Goal: Information Seeking & Learning: Find specific fact

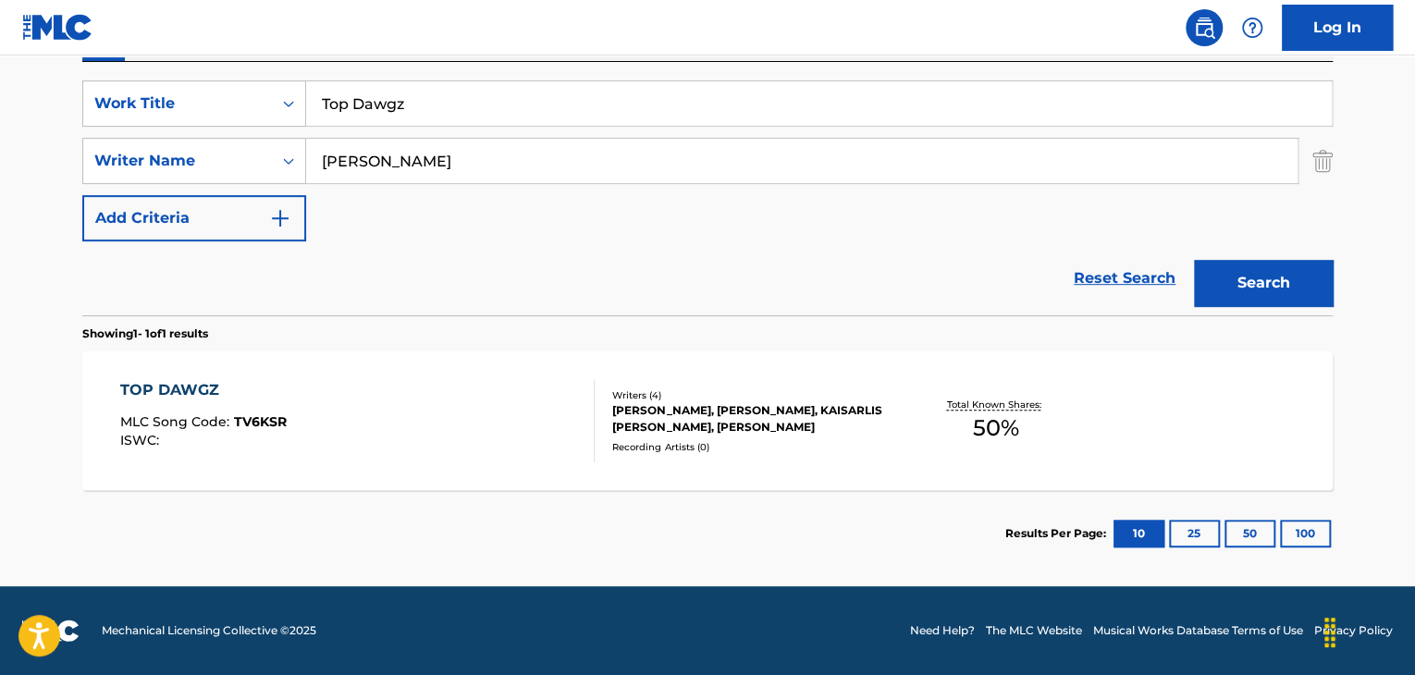
scroll to position [331, 0]
drag, startPoint x: 607, startPoint y: 165, endPoint x: 0, endPoint y: 64, distance: 615.0
click at [0, 64] on main "The MLC Public Work Search The accuracy and completeness of The MLC's data is d…" at bounding box center [707, 155] width 1415 height 862
paste input "Kaisarlis [PERSON_NAME]"
click at [1300, 300] on button "Search" at bounding box center [1263, 283] width 139 height 46
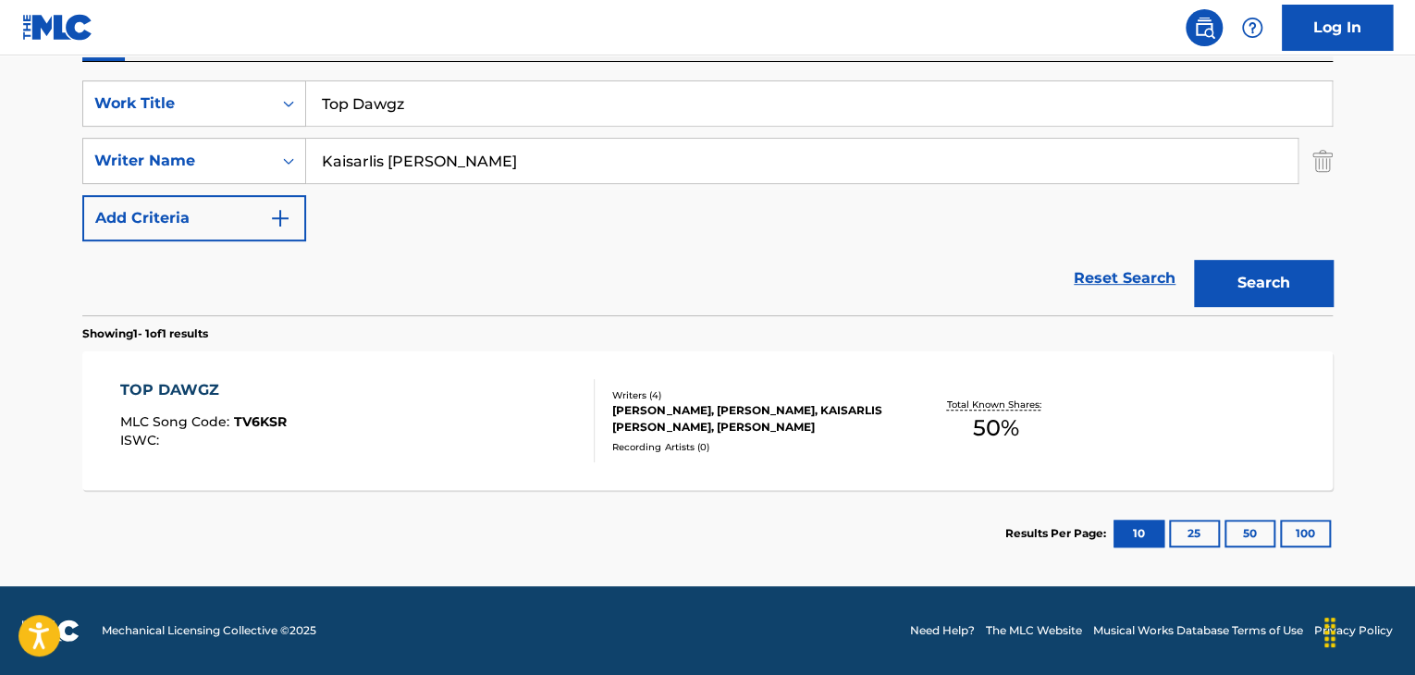
drag, startPoint x: 584, startPoint y: 167, endPoint x: 0, endPoint y: 71, distance: 592.2
click at [0, 71] on main "The MLC Public Work Search The accuracy and completeness of The MLC's data is d…" at bounding box center [707, 155] width 1415 height 862
paste input "[PERSON_NAME]"
click at [1282, 296] on button "Search" at bounding box center [1263, 283] width 139 height 46
click at [581, 145] on input "[PERSON_NAME]" at bounding box center [801, 161] width 991 height 44
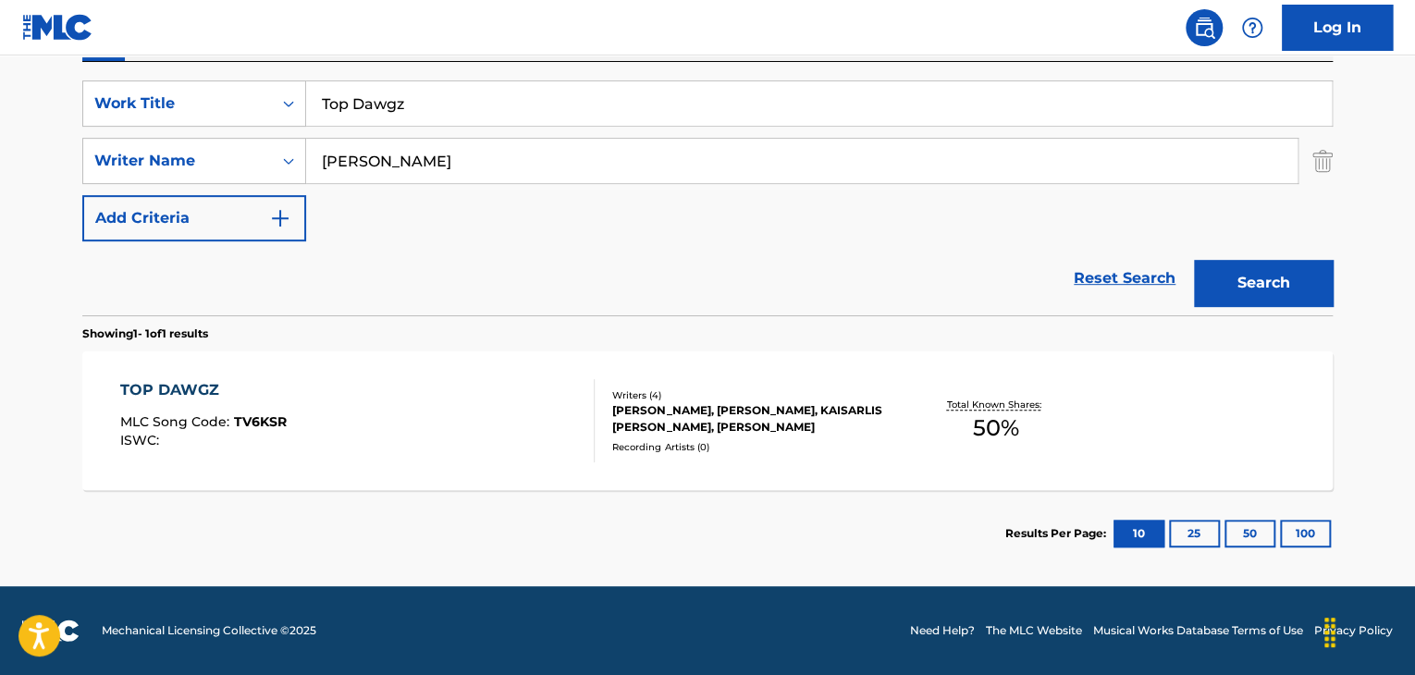
drag, startPoint x: 580, startPoint y: 154, endPoint x: 0, endPoint y: 169, distance: 579.9
click at [0, 169] on main "The MLC Public Work Search The accuracy and completeness of The MLC's data is d…" at bounding box center [707, 155] width 1415 height 862
paste input "Heart of [DEMOGRAPHIC_DATA]"
type input "Heart of [DEMOGRAPHIC_DATA]"
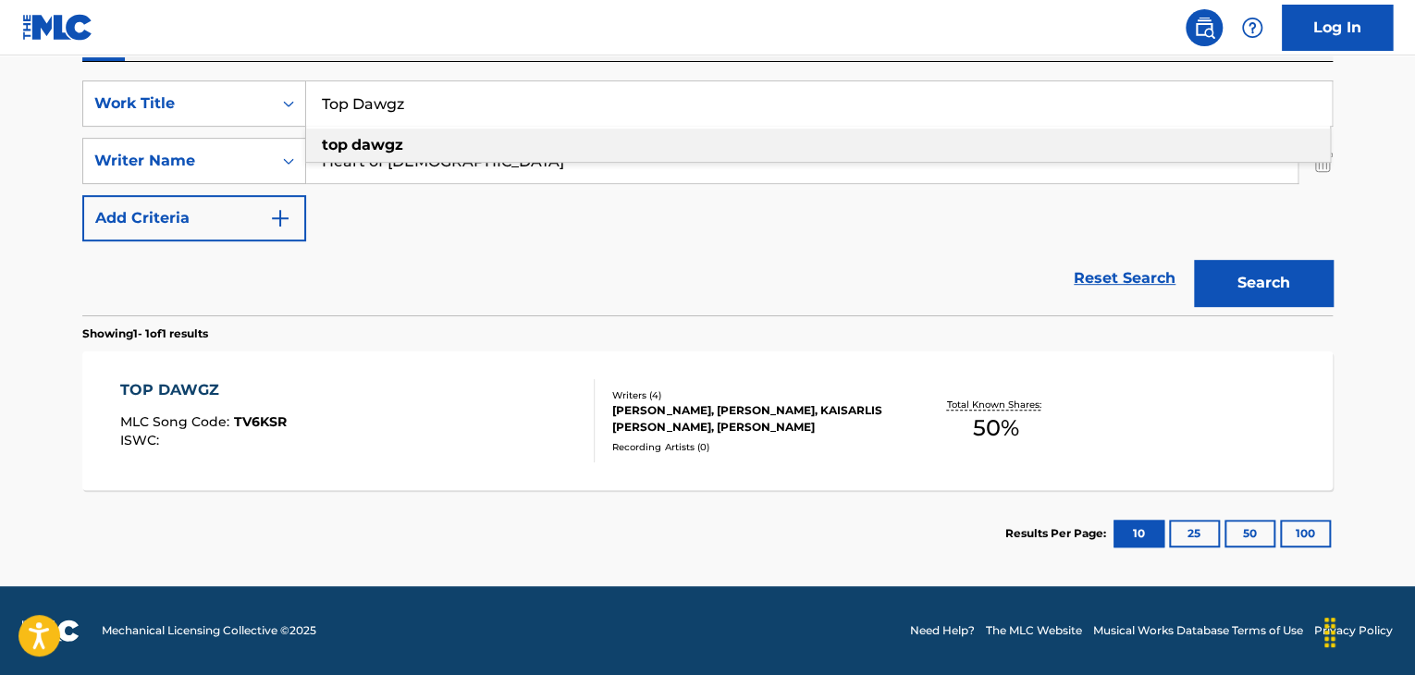
drag, startPoint x: 580, startPoint y: 111, endPoint x: 0, endPoint y: 110, distance: 579.7
click at [0, 110] on main "The MLC Public Work Search The accuracy and completeness of The MLC's data is d…" at bounding box center [707, 155] width 1415 height 862
paste input "But If Not"
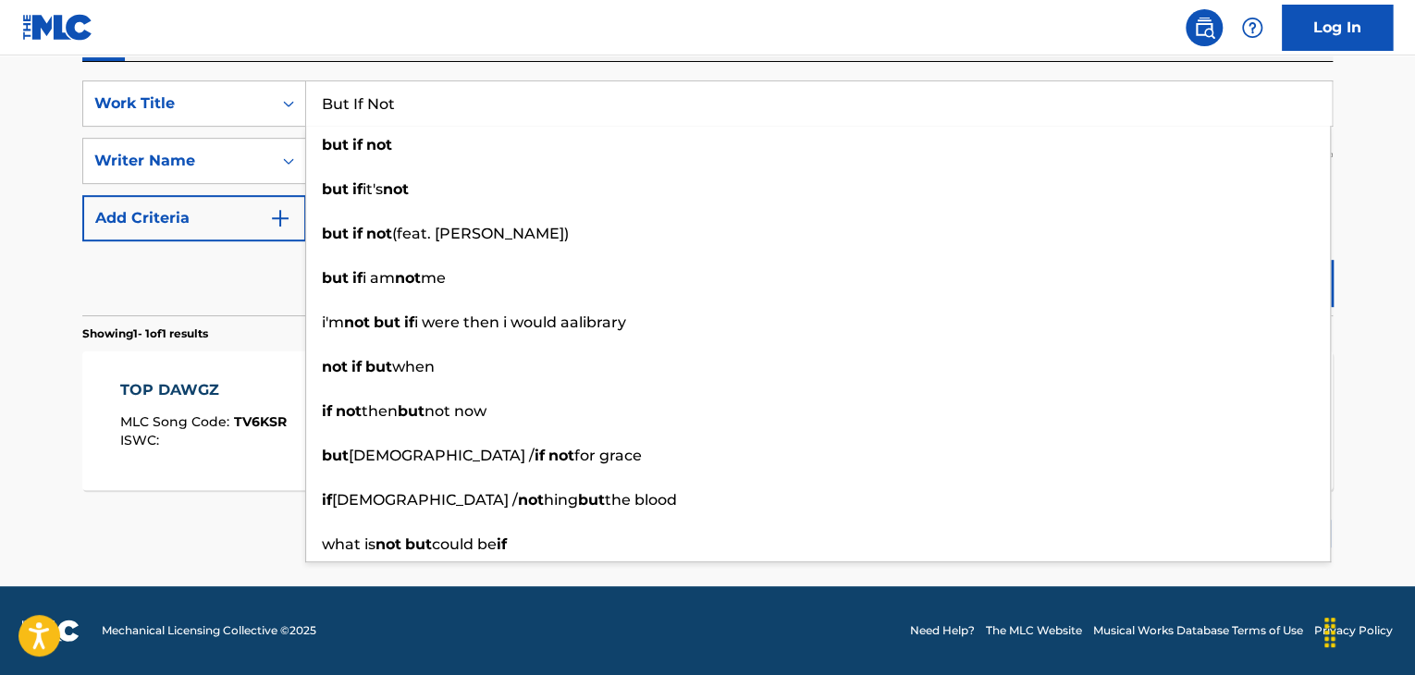
type input "But If Not"
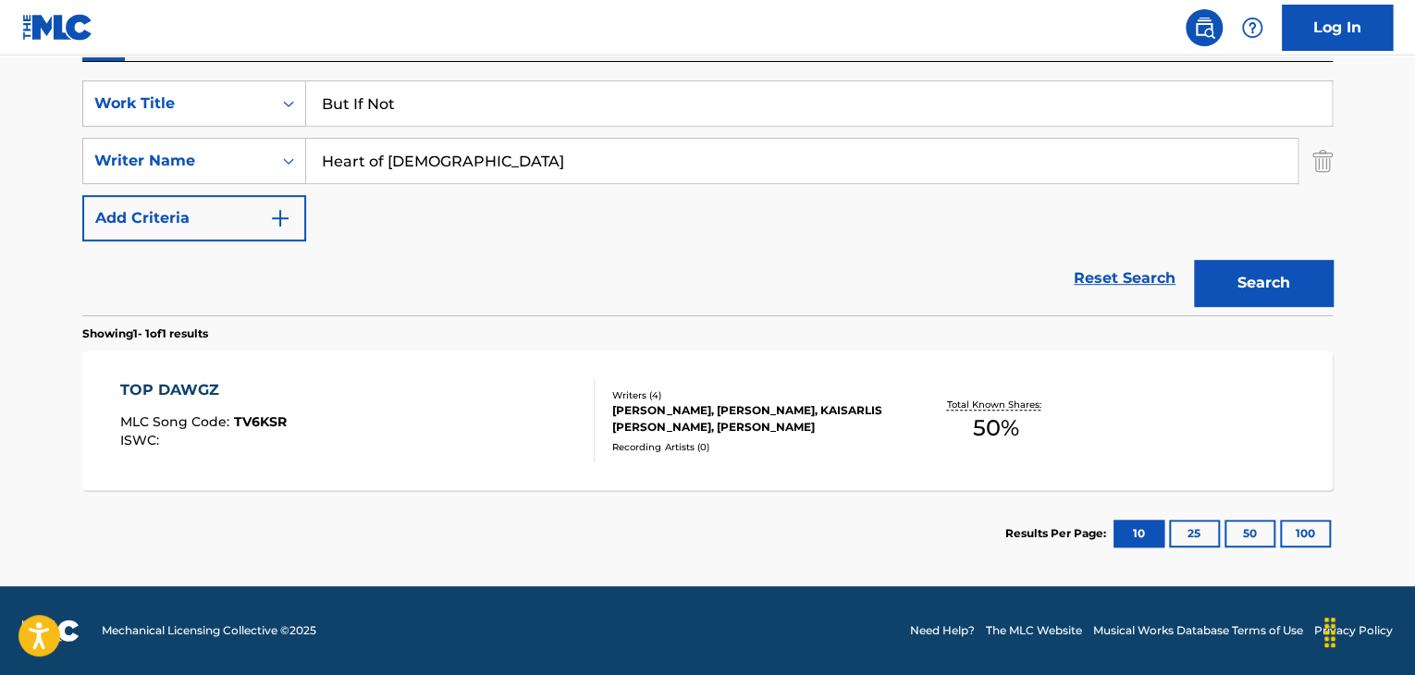
click at [797, 40] on nav "Log In" at bounding box center [707, 27] width 1415 height 55
click at [1267, 269] on button "Search" at bounding box center [1263, 283] width 139 height 46
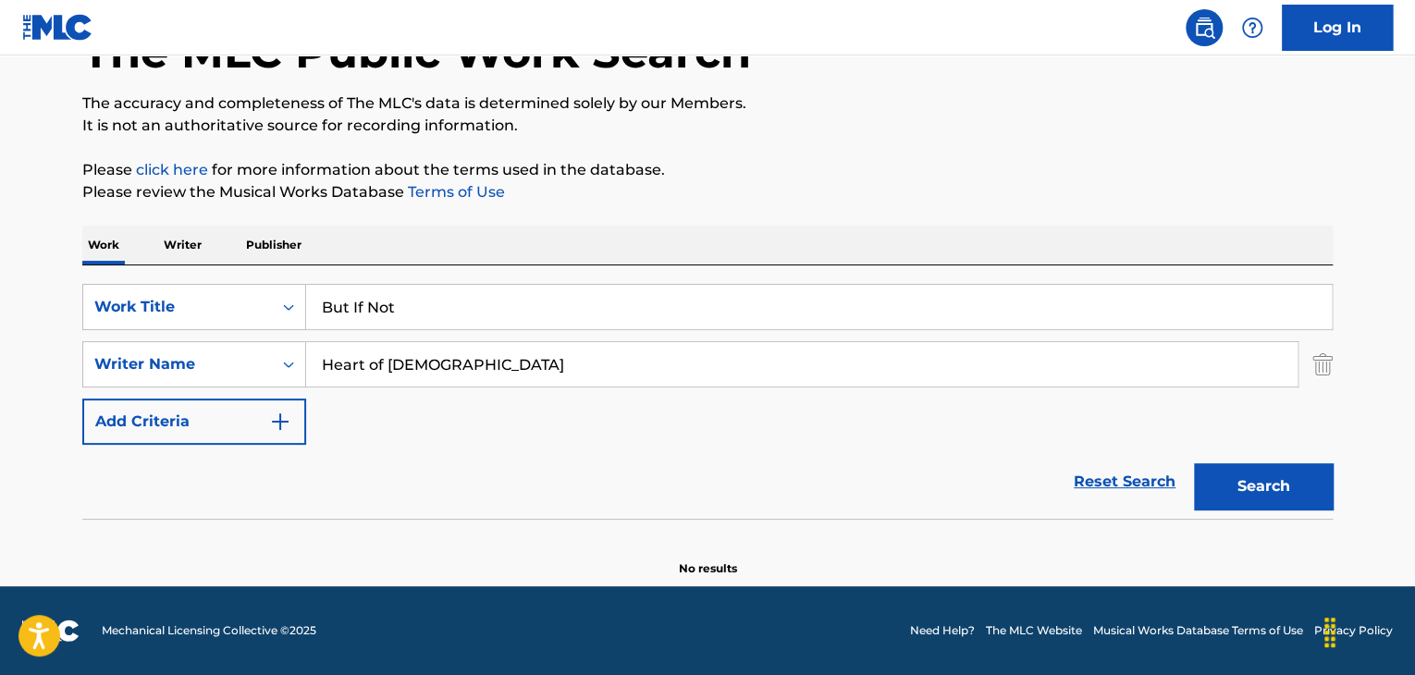
scroll to position [128, 0]
drag, startPoint x: 508, startPoint y: 375, endPoint x: 3, endPoint y: 324, distance: 507.5
click at [3, 324] on main "The MLC Public Work Search The accuracy and completeness of The MLC's data is d…" at bounding box center [707, 257] width 1415 height 658
paste input "[PERSON_NAME]"
click at [1239, 485] on button "Search" at bounding box center [1263, 486] width 139 height 46
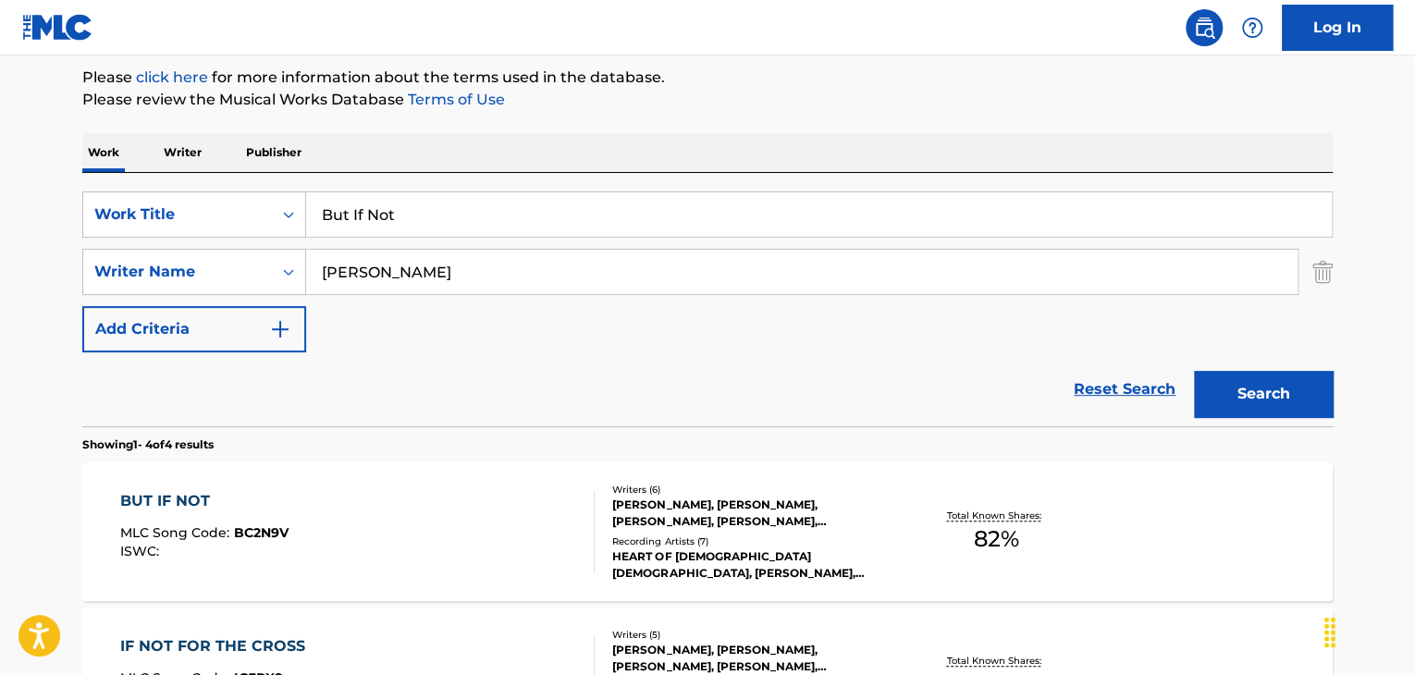
scroll to position [312, 0]
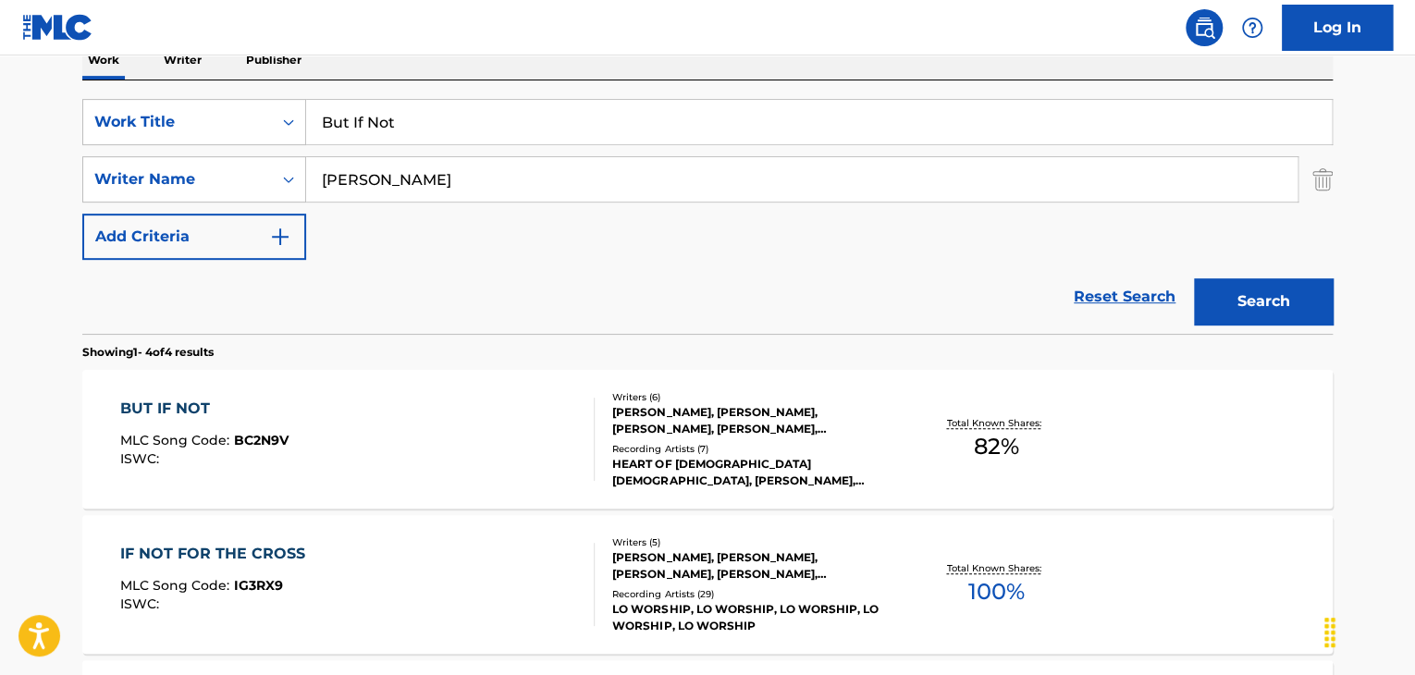
drag, startPoint x: 546, startPoint y: 182, endPoint x: 0, endPoint y: 100, distance: 552.6
click at [0, 100] on main "The MLC Public Work Search The accuracy and completeness of The MLC's data is d…" at bounding box center [707, 391] width 1415 height 1297
paste input "[PERSON_NAME]"
click at [1194, 278] on button "Search" at bounding box center [1263, 301] width 139 height 46
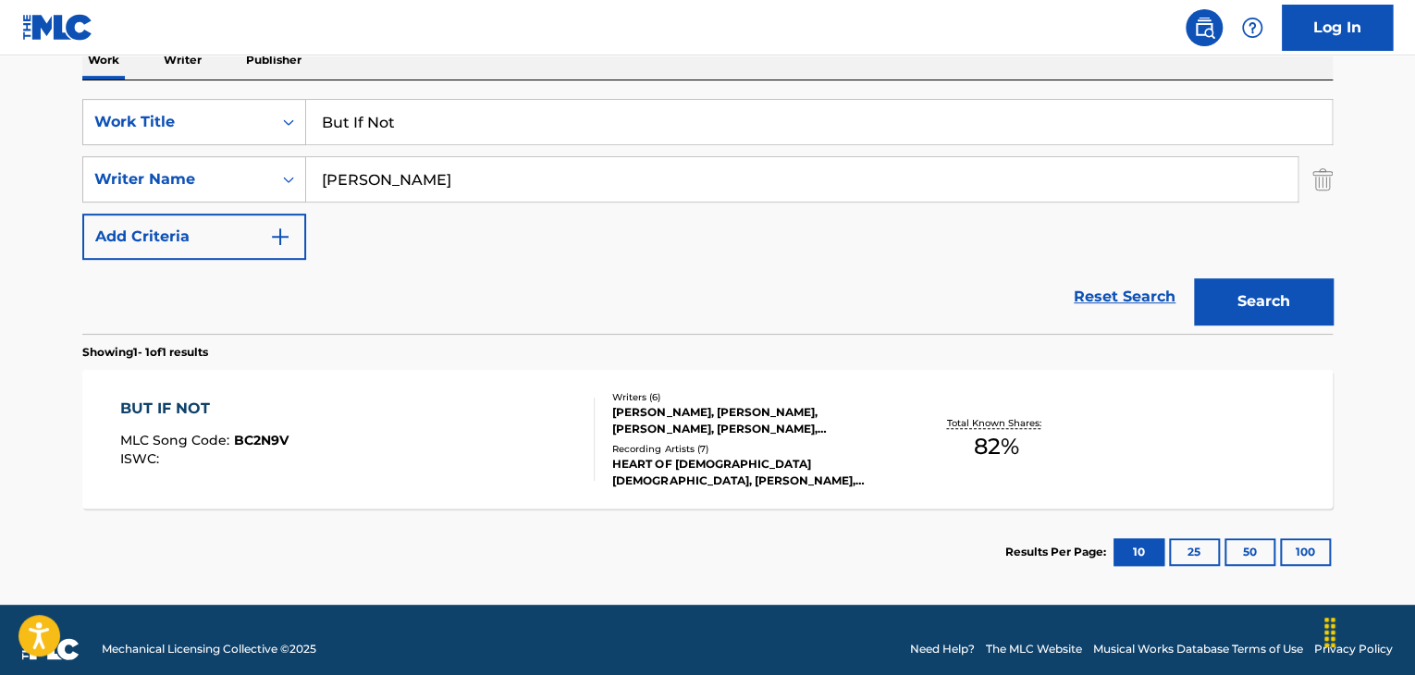
drag, startPoint x: 567, startPoint y: 179, endPoint x: 0, endPoint y: 146, distance: 567.7
click at [0, 146] on main "The MLC Public Work Search The accuracy and completeness of The MLC's data is d…" at bounding box center [707, 174] width 1415 height 862
paste input "Yes [DATE]"
drag, startPoint x: 559, startPoint y: 171, endPoint x: 0, endPoint y: 171, distance: 559.4
click at [0, 171] on main "The MLC Public Work Search The accuracy and completeness of The MLC's data is d…" at bounding box center [707, 174] width 1415 height 862
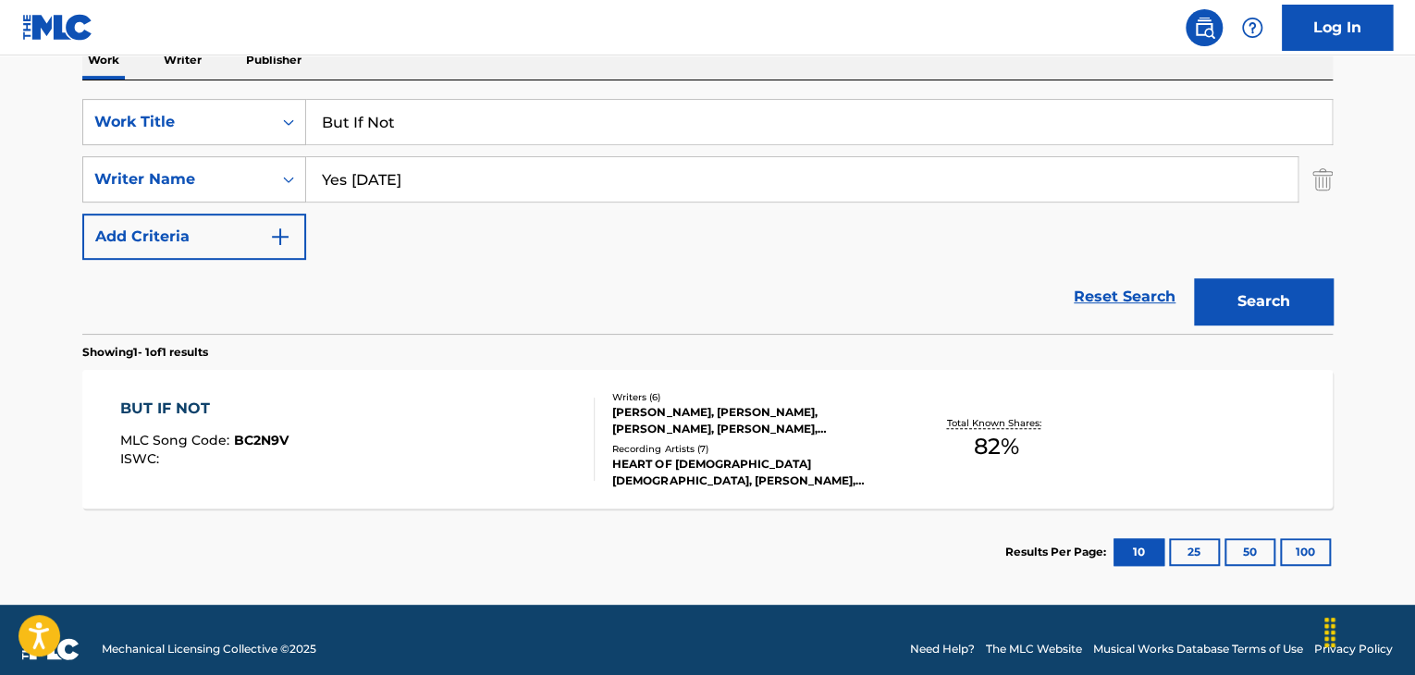
paste input "[PERSON_NAME]"
type input "[PERSON_NAME]"
click at [1250, 282] on button "Search" at bounding box center [1263, 301] width 139 height 46
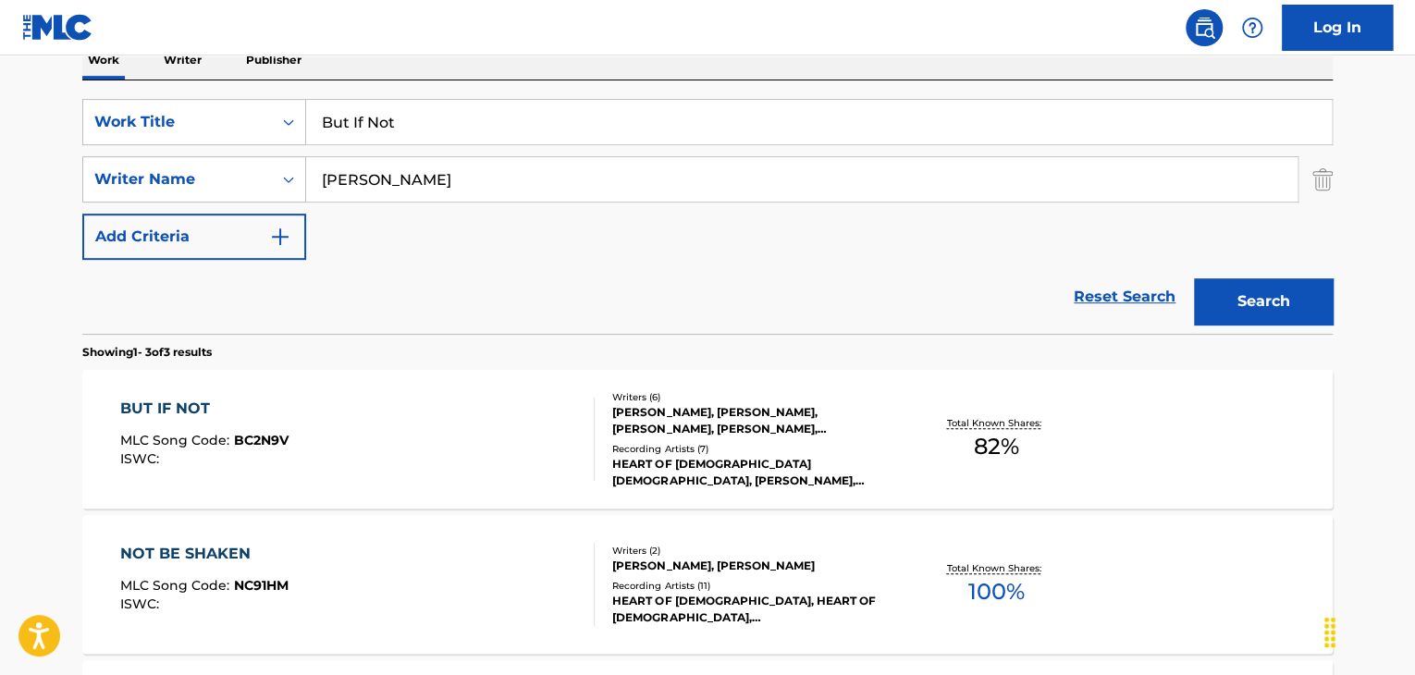
drag, startPoint x: 591, startPoint y: 110, endPoint x: 0, endPoint y: -20, distance: 605.0
click at [0, 0] on html "Accessibility Screen-Reader Guide, Feedback, and Issue Reporting | New window L…" at bounding box center [707, 25] width 1415 height 675
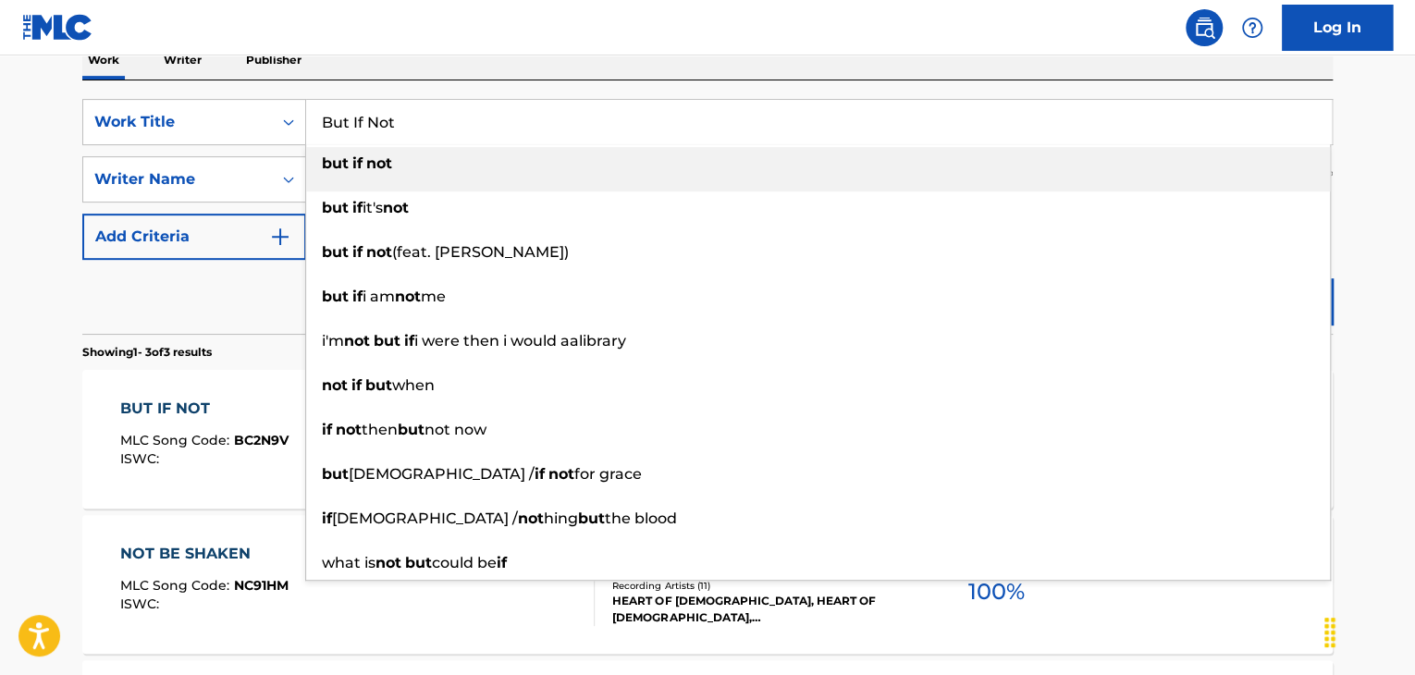
scroll to position [194, 0]
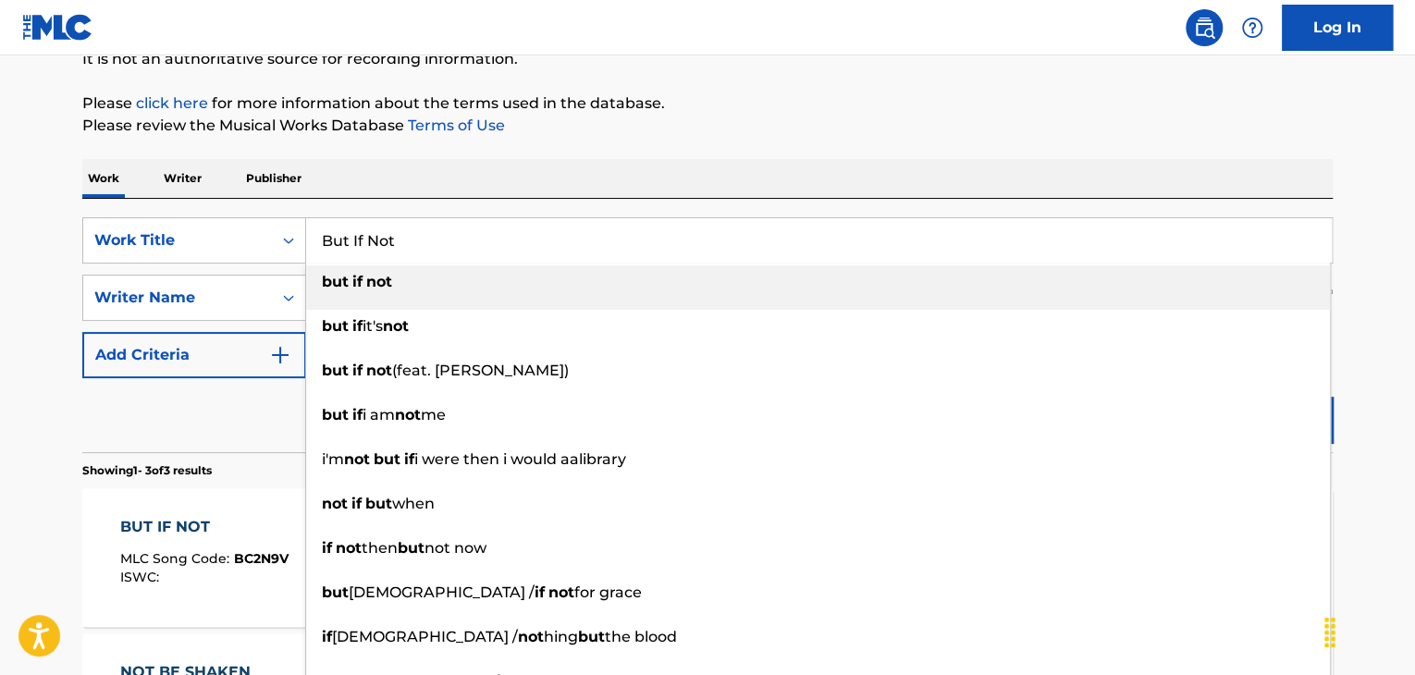
paste input "HATER"
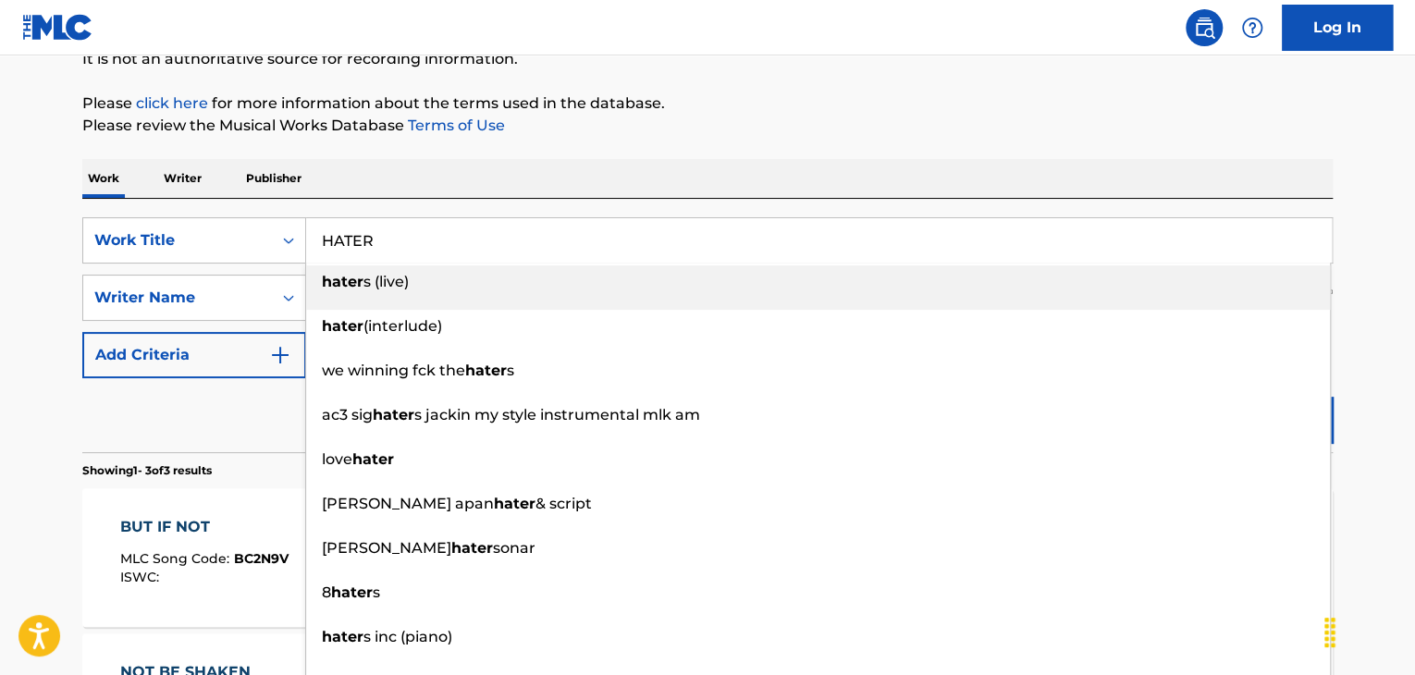
type input "HATER"
click at [7, 352] on main "The MLC Public Work Search The accuracy and completeness of The MLC's data is d…" at bounding box center [707, 437] width 1415 height 1152
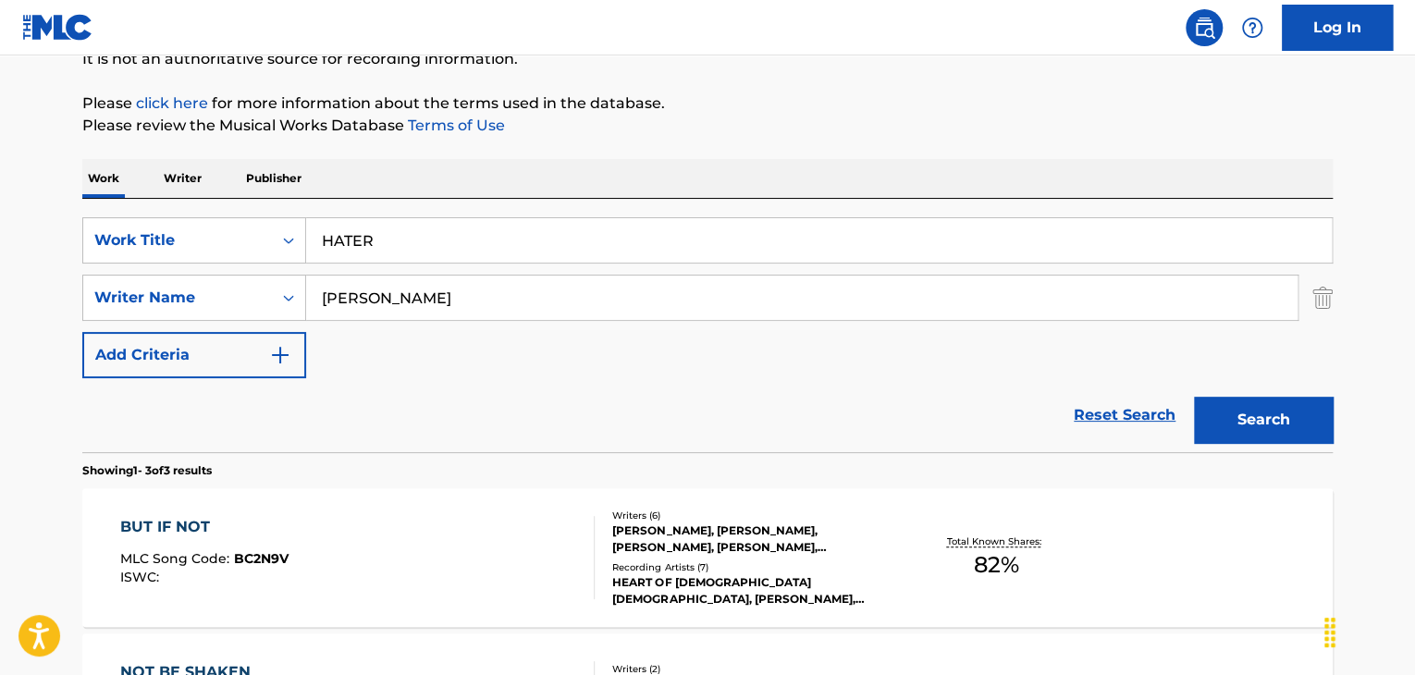
drag, startPoint x: 536, startPoint y: 287, endPoint x: 0, endPoint y: 248, distance: 537.6
click at [0, 248] on main "The MLC Public Work Search The accuracy and completeness of The MLC's data is d…" at bounding box center [707, 437] width 1415 height 1152
paste input "[PERSON_NAME]"
click at [1243, 413] on button "Search" at bounding box center [1263, 420] width 139 height 46
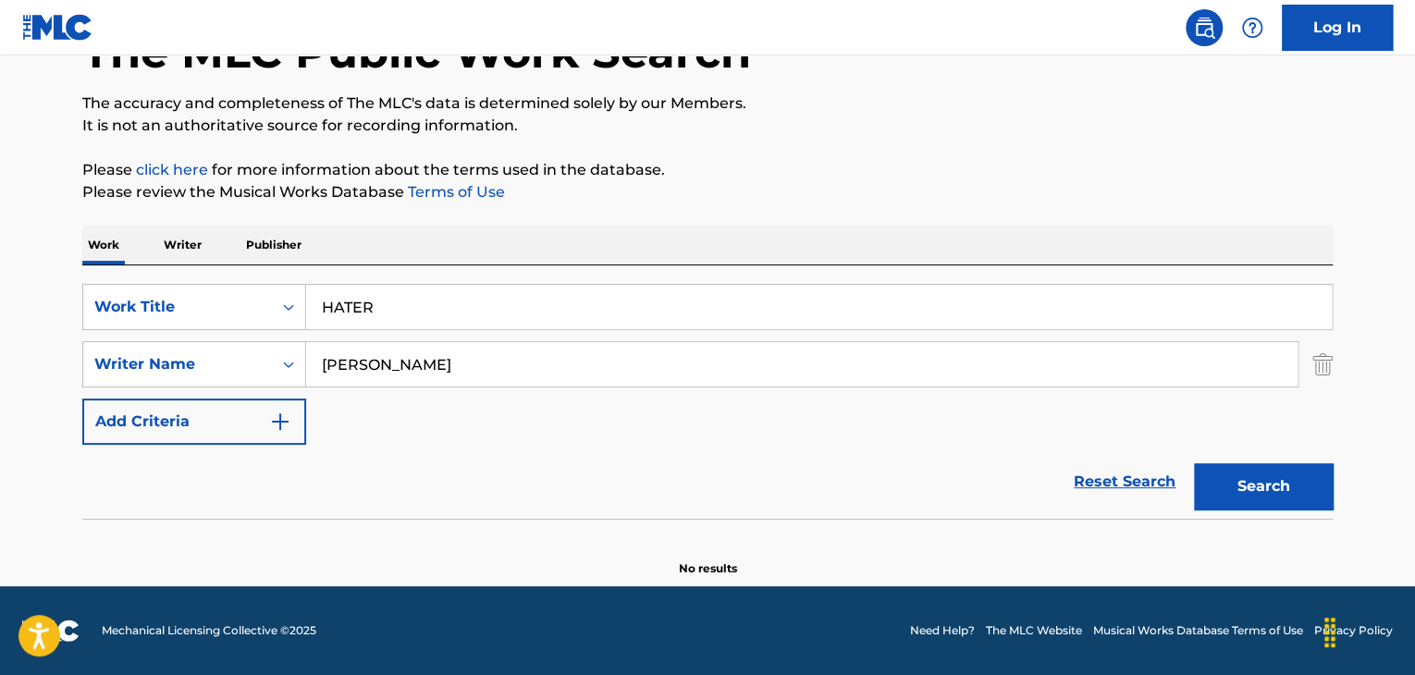
scroll to position [128, 0]
drag, startPoint x: 429, startPoint y: 360, endPoint x: 0, endPoint y: 361, distance: 429.0
click at [0, 361] on main "The MLC Public Work Search The accuracy and completeness of The MLC's data is d…" at bounding box center [707, 257] width 1415 height 658
paste input "Terents Bilai"
click at [1281, 485] on button "Search" at bounding box center [1263, 486] width 139 height 46
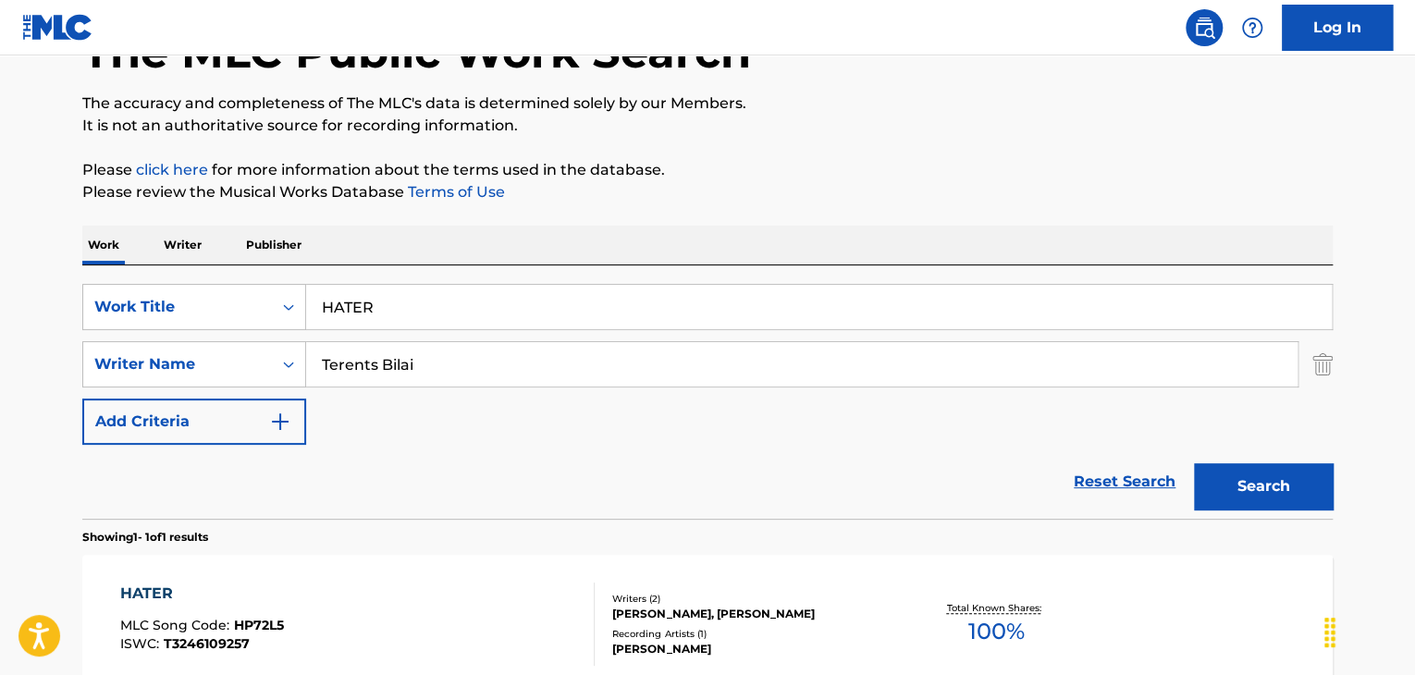
scroll to position [220, 0]
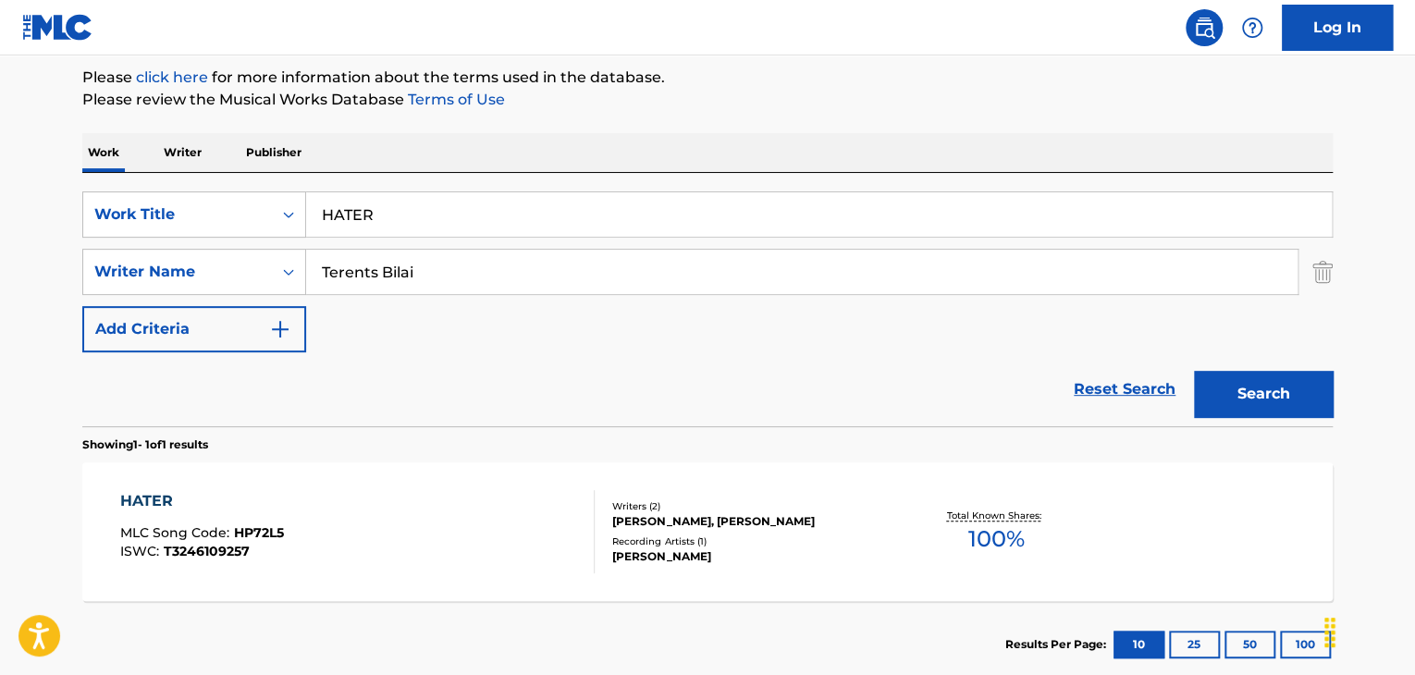
drag, startPoint x: 565, startPoint y: 282, endPoint x: 0, endPoint y: 267, distance: 565.1
click at [0, 267] on main "The MLC Public Work Search The accuracy and completeness of The MLC's data is d…" at bounding box center [707, 266] width 1415 height 862
paste input "[PERSON_NAME]"
click at [1233, 408] on button "Search" at bounding box center [1263, 394] width 139 height 46
drag, startPoint x: 505, startPoint y: 271, endPoint x: 0, endPoint y: 309, distance: 506.2
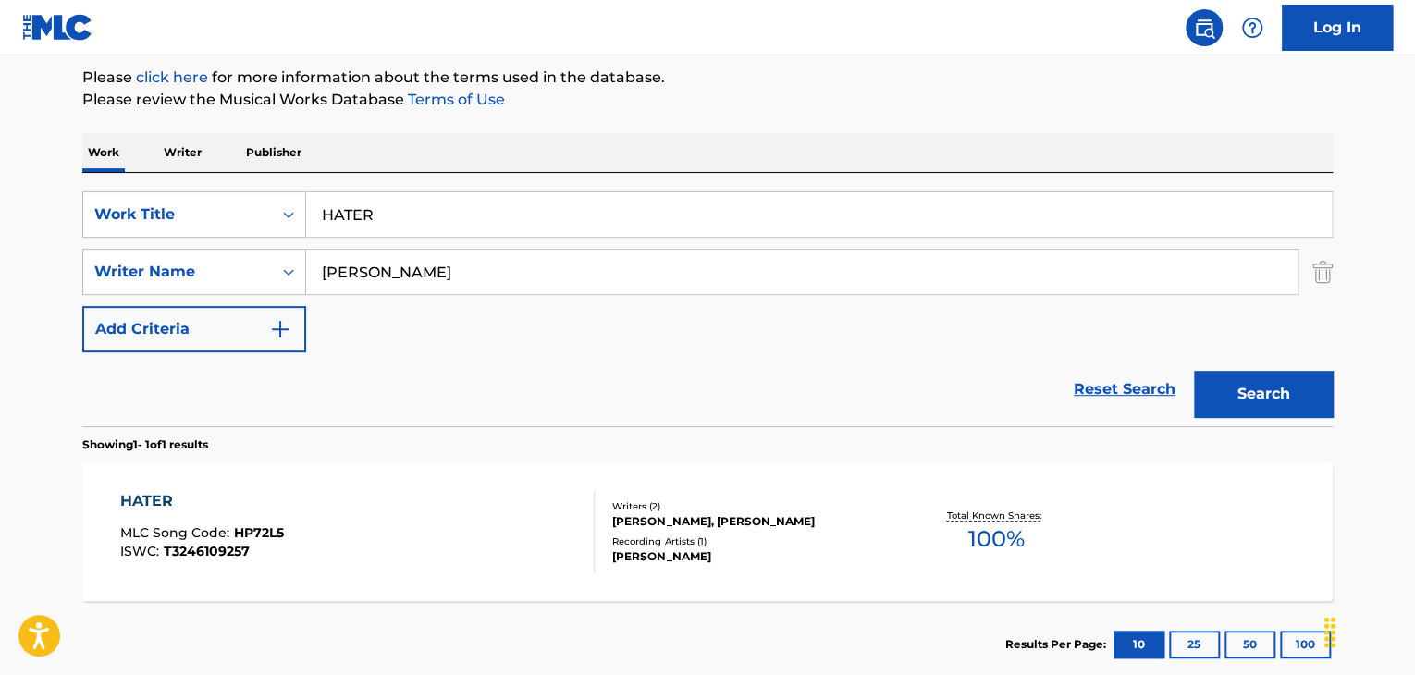
click at [0, 309] on main "The MLC Public Work Search The accuracy and completeness of The MLC's data is d…" at bounding box center [707, 266] width 1415 height 862
paste input "Search Form"
type input "Sioutis"
click at [1265, 382] on button "Search" at bounding box center [1263, 394] width 139 height 46
click at [166, 498] on div "HATER" at bounding box center [202, 501] width 164 height 22
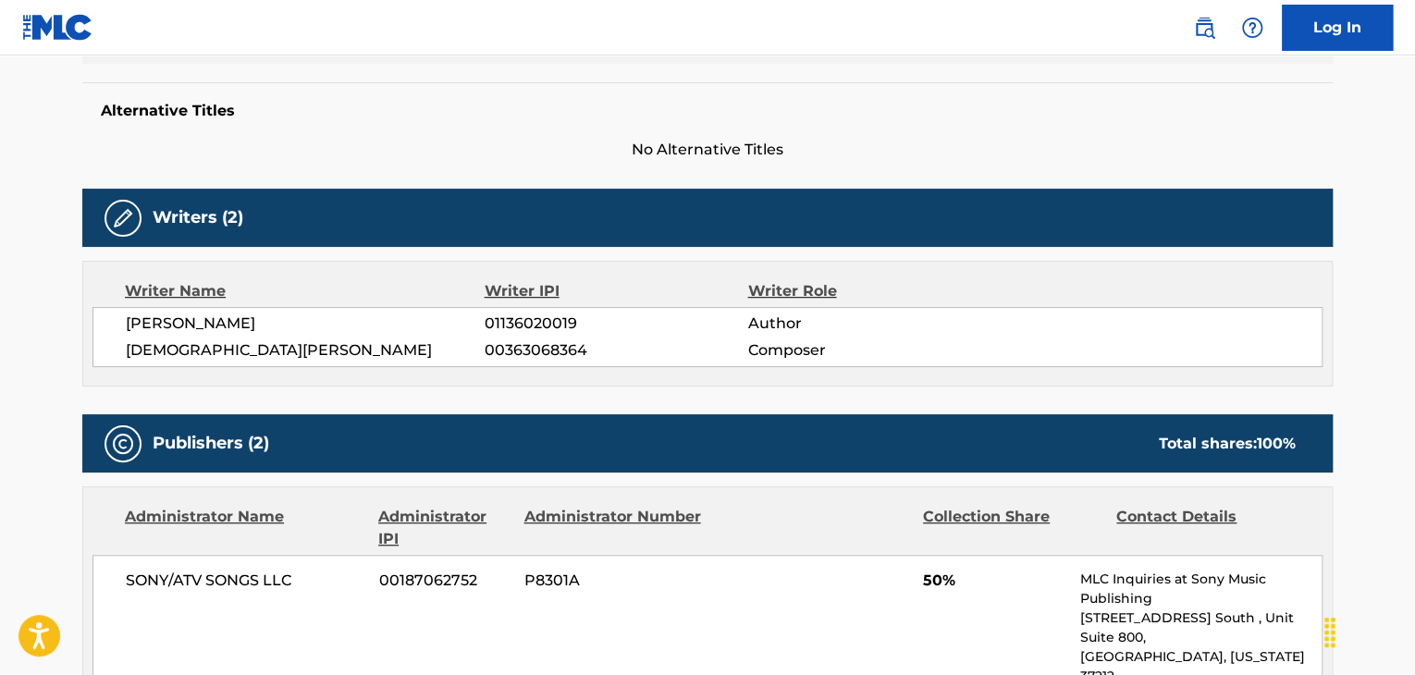
scroll to position [555, 0]
